Goal: Transaction & Acquisition: Register for event/course

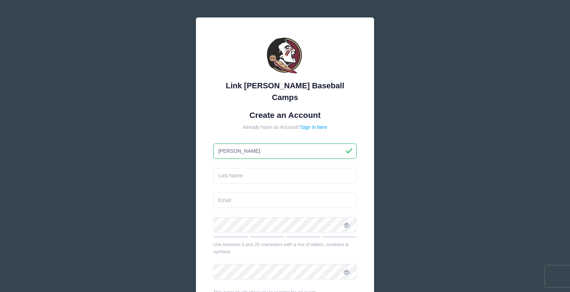
type input "[PERSON_NAME]"
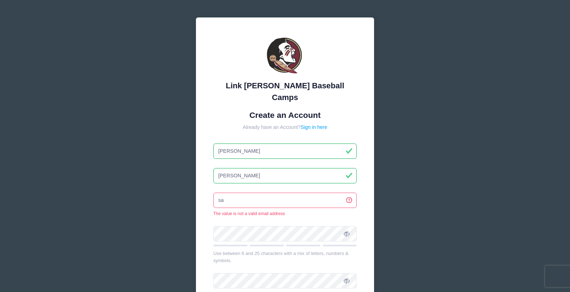
type input "s"
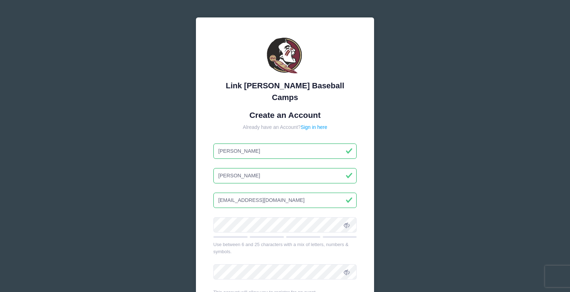
type input "[EMAIL_ADDRESS][DOMAIN_NAME]"
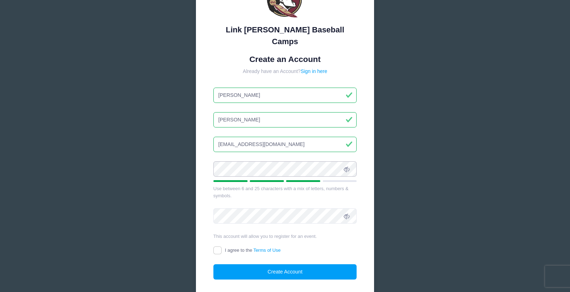
scroll to position [66, 0]
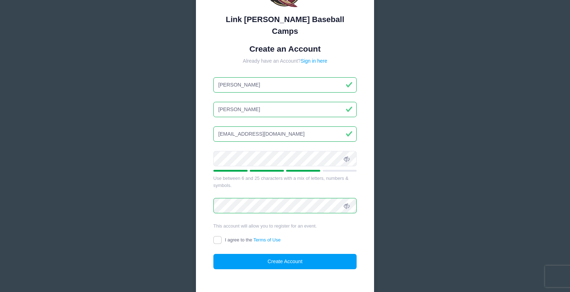
click at [217, 236] on input "I agree to the Terms of Use" at bounding box center [217, 240] width 8 height 8
checkbox input "true"
click at [282, 254] on button "Create Account" at bounding box center [285, 261] width 144 height 15
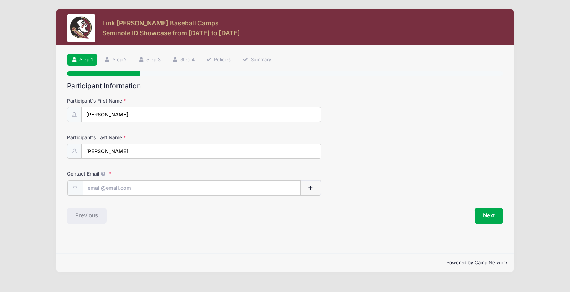
type input "[EMAIL_ADDRESS][DOMAIN_NAME]"
click at [487, 215] on button "Next" at bounding box center [489, 215] width 29 height 16
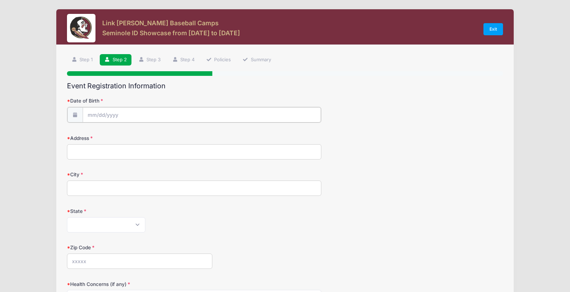
click at [119, 116] on input "Date of Birth" at bounding box center [202, 114] width 238 height 15
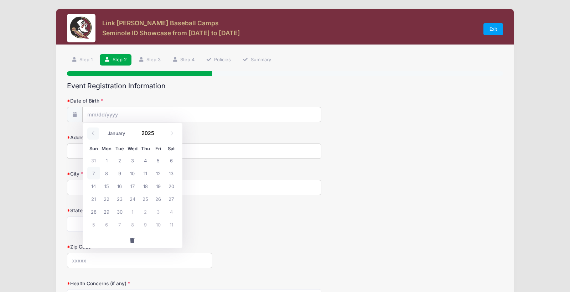
click at [92, 133] on icon at bounding box center [93, 133] width 5 height 5
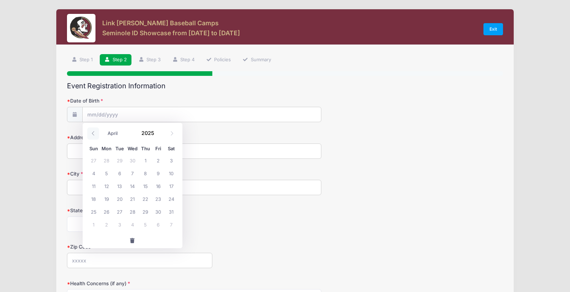
click at [92, 133] on icon at bounding box center [93, 133] width 2 height 4
select select "0"
click at [92, 133] on icon at bounding box center [93, 133] width 2 height 4
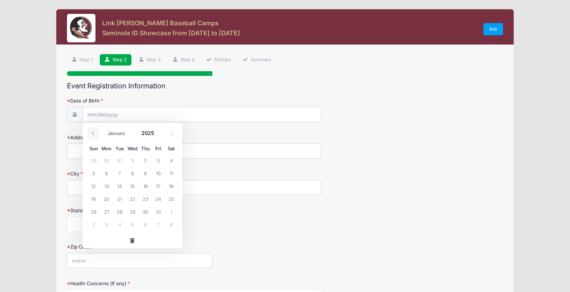
type input "2024"
click at [92, 133] on icon at bounding box center [93, 133] width 2 height 4
drag, startPoint x: 92, startPoint y: 133, endPoint x: 119, endPoint y: 134, distance: 26.4
click at [92, 133] on icon at bounding box center [93, 133] width 2 height 4
select select "9"
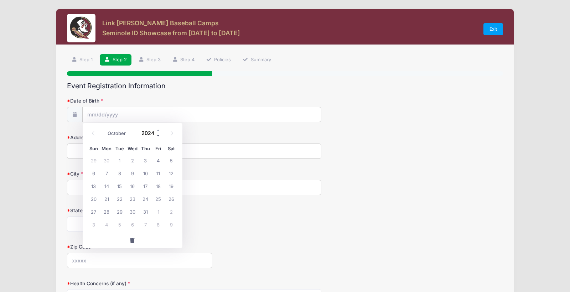
click at [158, 135] on span at bounding box center [158, 135] width 5 height 5
click at [159, 130] on span at bounding box center [158, 130] width 5 height 5
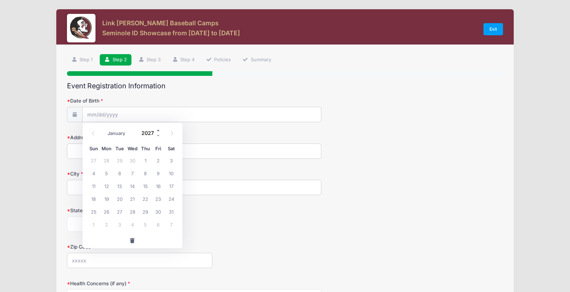
click at [159, 130] on span at bounding box center [158, 130] width 5 height 5
click at [159, 136] on span at bounding box center [158, 135] width 5 height 5
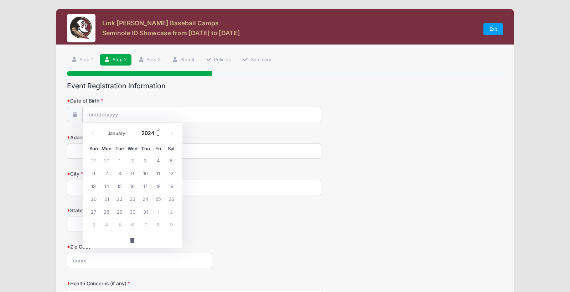
click at [159, 136] on span at bounding box center [158, 135] width 5 height 5
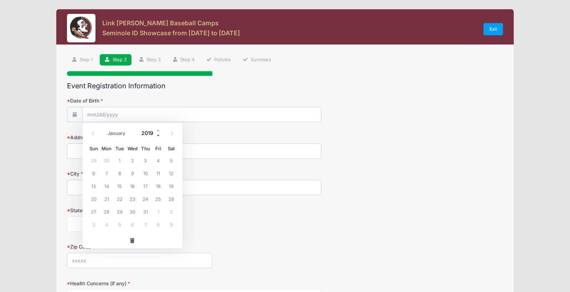
click at [159, 136] on span at bounding box center [158, 135] width 5 height 5
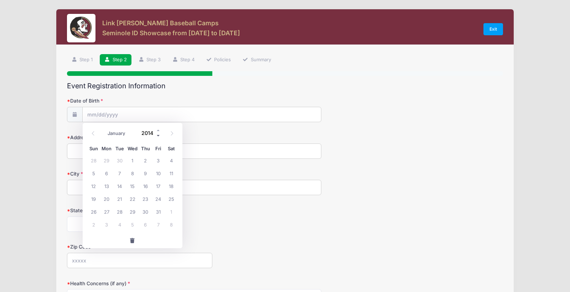
click at [159, 136] on span at bounding box center [158, 135] width 5 height 5
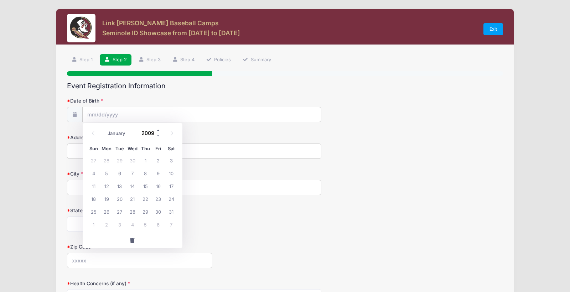
click at [159, 131] on span at bounding box center [158, 130] width 5 height 5
type input "2010"
click at [92, 133] on icon at bounding box center [93, 133] width 5 height 5
click at [93, 133] on icon at bounding box center [93, 133] width 5 height 5
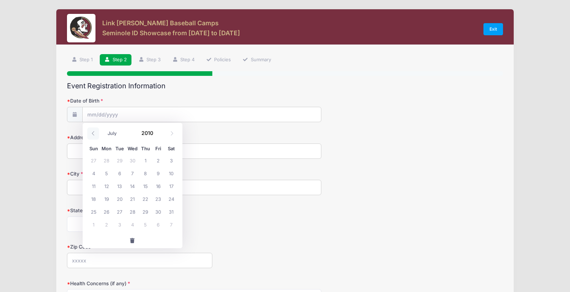
click at [93, 133] on icon at bounding box center [93, 133] width 5 height 5
select select "2"
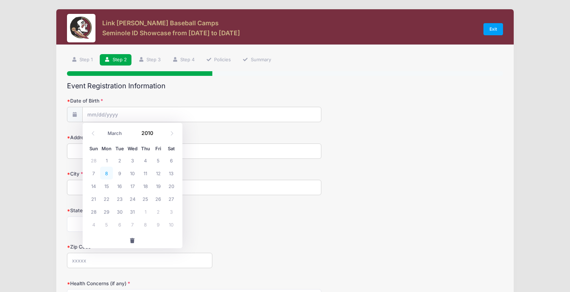
click at [107, 173] on span "8" at bounding box center [106, 173] width 13 height 13
type input "[DATE]"
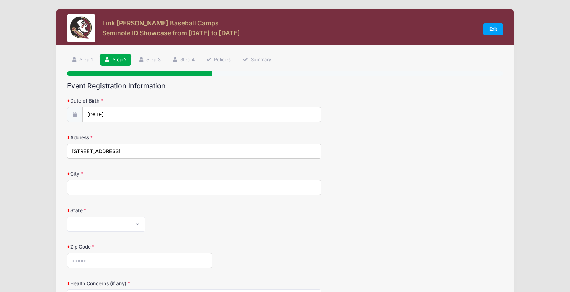
type input "[STREET_ADDRESS]"
type input "[PERSON_NAME]"
select select "FL"
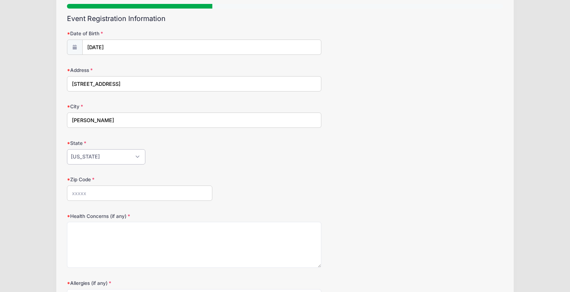
scroll to position [97, 0]
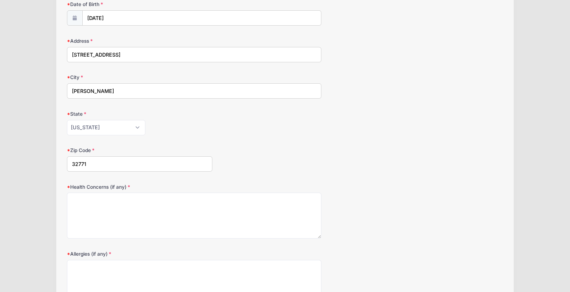
type input "32771"
click at [91, 202] on textarea "Health Concerns (if any)" at bounding box center [194, 216] width 254 height 46
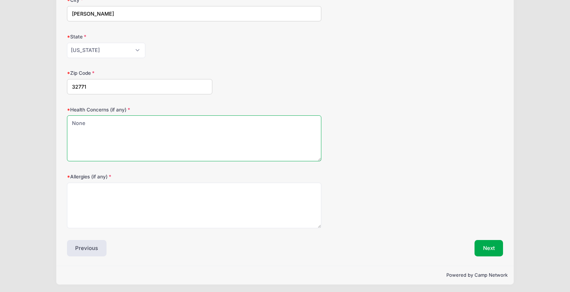
type textarea "None"
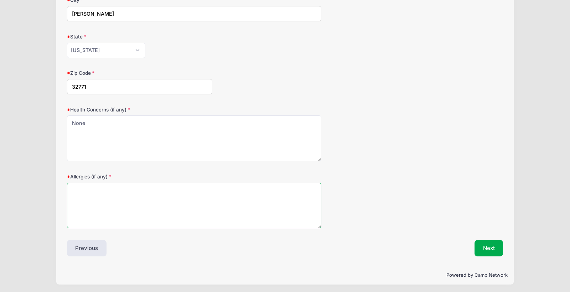
click at [86, 185] on textarea "Allergies (if any)" at bounding box center [194, 206] width 254 height 46
type textarea "None"
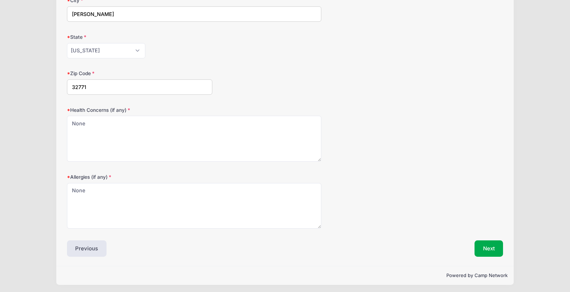
click at [486, 247] on button "Next" at bounding box center [489, 248] width 29 height 16
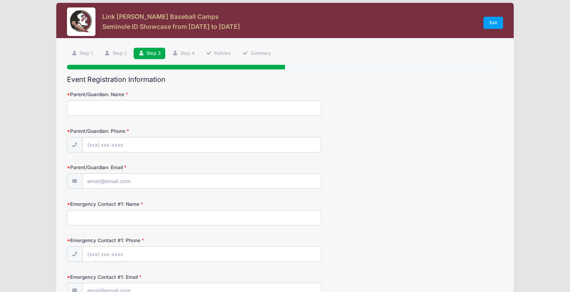
scroll to position [0, 0]
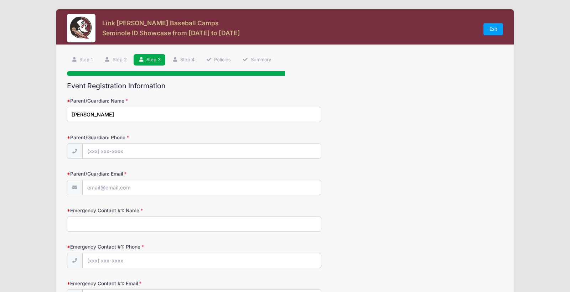
type input "[PERSON_NAME]"
type input "[PHONE_NUMBER]"
type input "[EMAIL_ADDRESS][DOMAIN_NAME]"
type input "[PERSON_NAME]"
type input "[PHONE_NUMBER]"
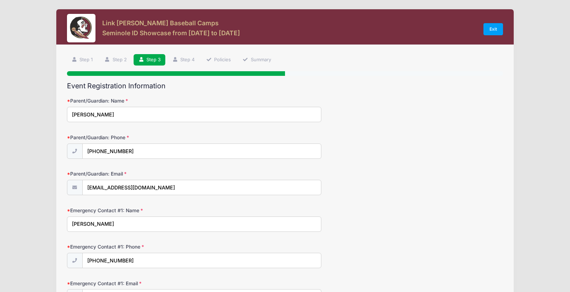
click at [250, 251] on div "Emergency Contact #1: Phone [PHONE_NUMBER]" at bounding box center [285, 255] width 436 height 25
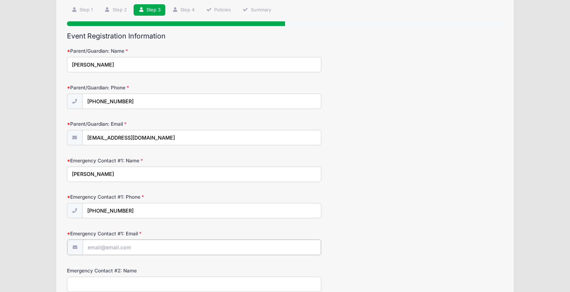
scroll to position [62, 0]
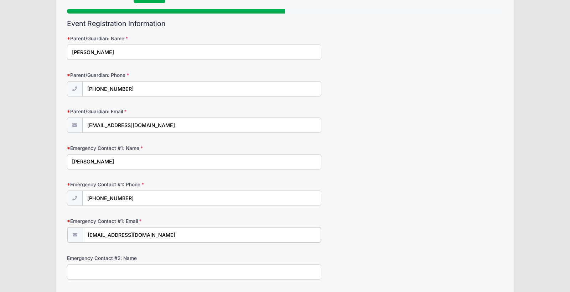
type input "[EMAIL_ADDRESS][DOMAIN_NAME]"
click at [265, 255] on div "Emergency Contact #2: Name" at bounding box center [285, 266] width 436 height 25
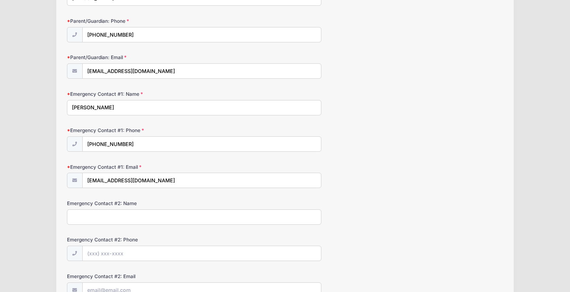
scroll to position [119, 0]
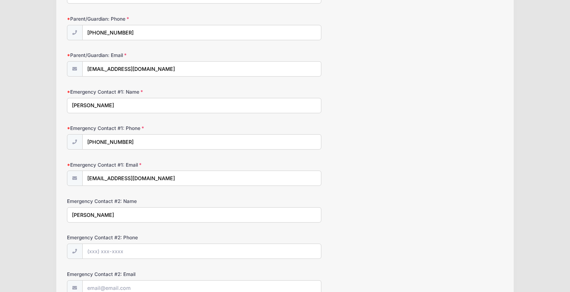
type input "[PERSON_NAME]"
type input "[PHONE_NUMBER]"
click at [164, 271] on label "Emergency Contact #2: Email" at bounding box center [139, 274] width 145 height 7
click at [164, 280] on input "Emergency Contact #2: Email" at bounding box center [201, 287] width 239 height 15
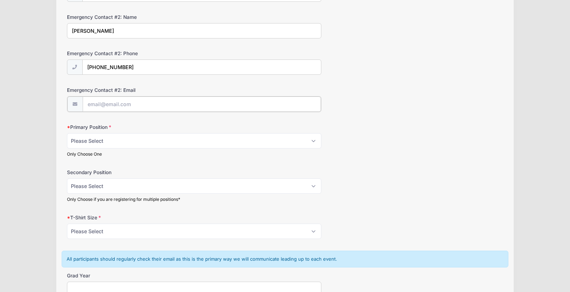
scroll to position [304, 0]
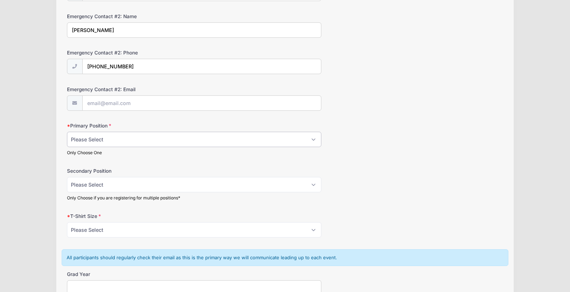
select select "OF"
select select "LHP"
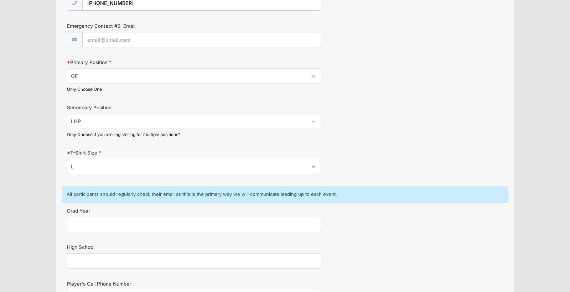
scroll to position [368, 0]
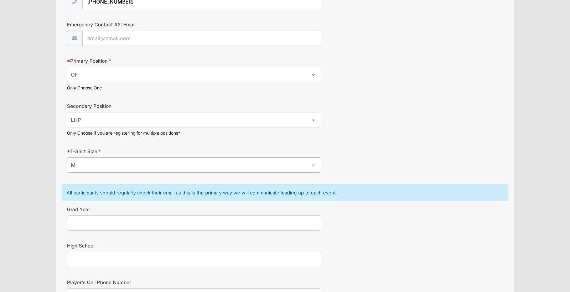
select select "L"
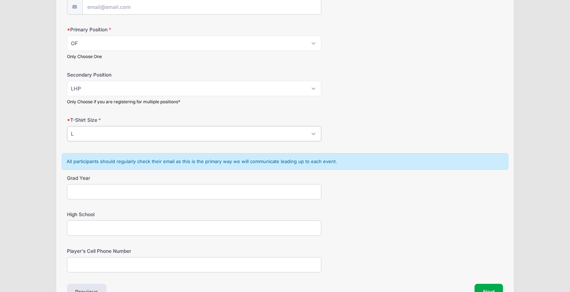
scroll to position [400, 0]
type input "2028"
click at [98, 223] on input "High School" at bounding box center [194, 227] width 254 height 15
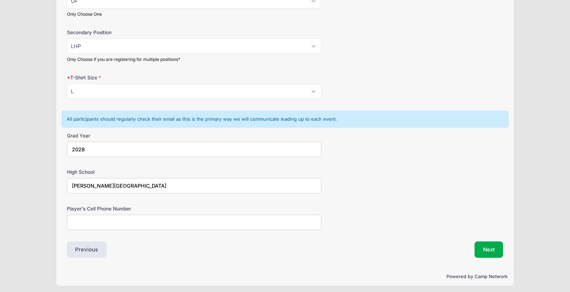
scroll to position [442, 0]
type input "[PERSON_NAME][GEOGRAPHIC_DATA]"
type input "[PHONE_NUMBER]"
click at [490, 248] on button "Next" at bounding box center [489, 250] width 29 height 16
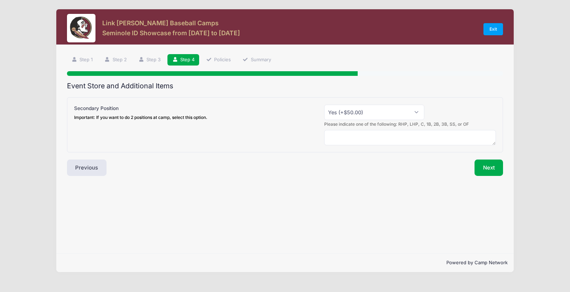
scroll to position [0, 0]
click at [355, 135] on textarea at bounding box center [410, 137] width 172 height 15
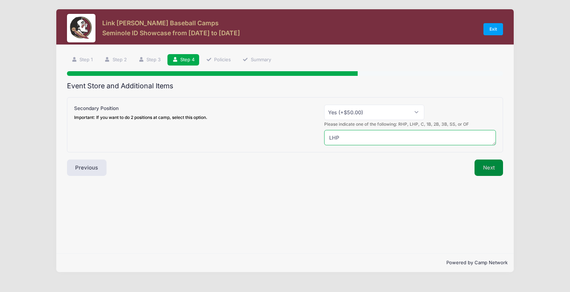
type textarea "LHP"
click at [488, 166] on button "Next" at bounding box center [489, 168] width 29 height 16
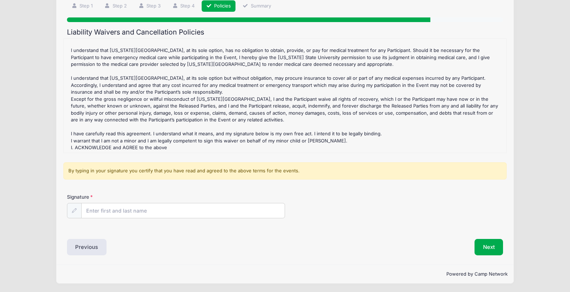
scroll to position [53, 0]
click at [108, 213] on input "Signature" at bounding box center [183, 211] width 203 height 15
type input "[PERSON_NAME]"
click at [314, 249] on div "Next" at bounding box center [396, 247] width 222 height 16
click at [488, 247] on button "Next" at bounding box center [489, 247] width 29 height 16
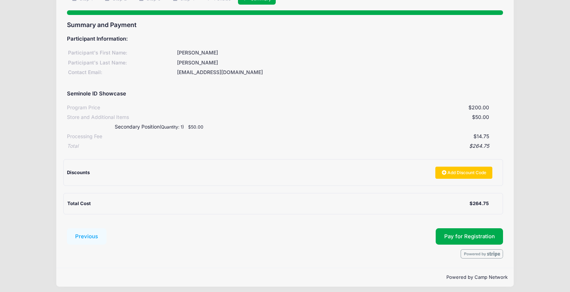
scroll to position [61, 0]
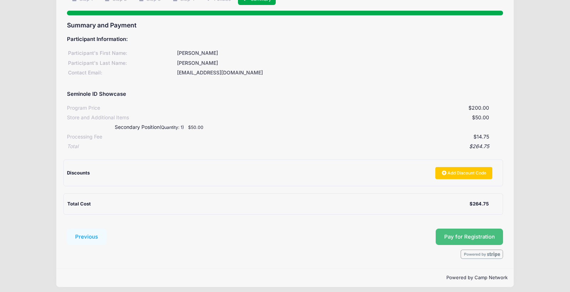
click at [465, 234] on button "Pay for Registration" at bounding box center [470, 237] width 68 height 16
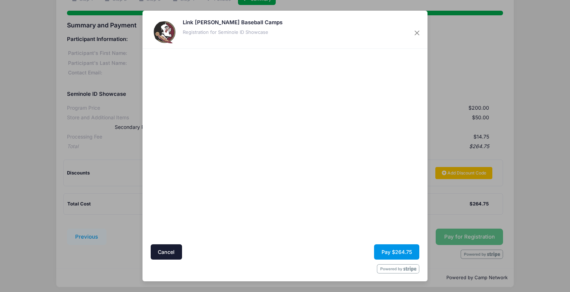
click at [398, 252] on button "Pay $264.75" at bounding box center [396, 251] width 45 height 15
